Goal: Transaction & Acquisition: Purchase product/service

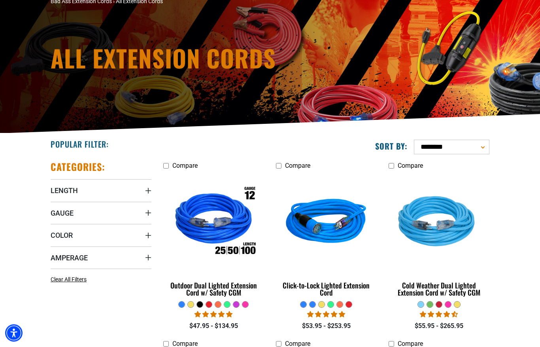
scroll to position [117, 0]
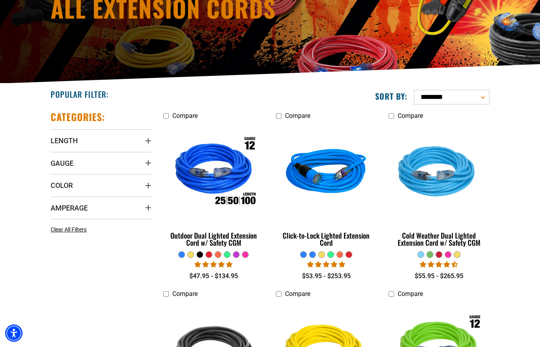
click at [83, 203] on span "Amperage" at bounding box center [69, 207] width 37 height 9
click at [56, 235] on icon at bounding box center [54, 237] width 6 height 10
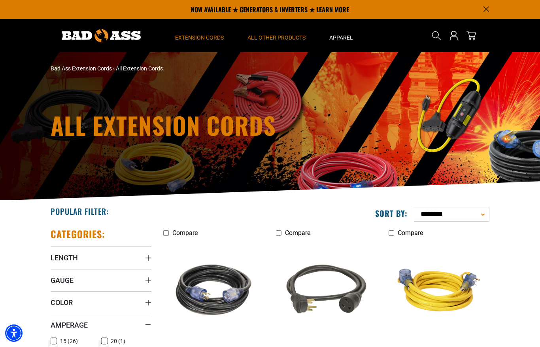
click at [288, 35] on span "All Other Products" at bounding box center [277, 37] width 58 height 7
click at [277, 38] on span "All Other Products" at bounding box center [277, 37] width 58 height 7
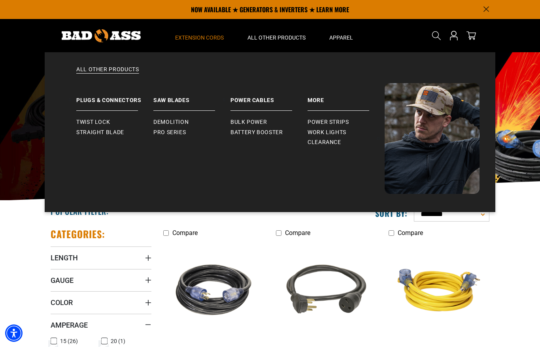
click at [258, 118] on link "Bulk Power" at bounding box center [269, 122] width 77 height 10
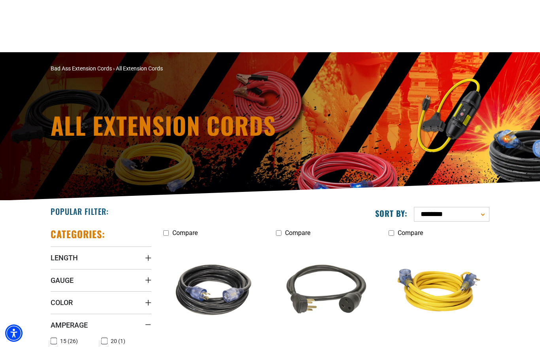
scroll to position [153, 0]
